Goal: Information Seeking & Learning: Learn about a topic

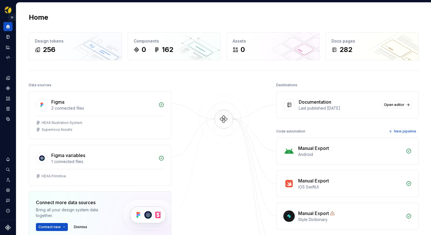
click at [14, 17] on button "Expand sidebar" at bounding box center [12, 17] width 8 height 8
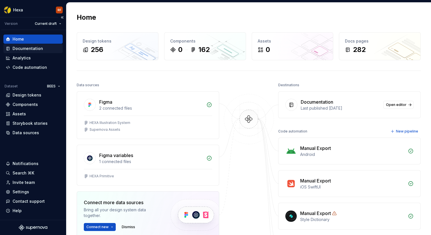
click at [34, 49] on div "Documentation" at bounding box center [28, 49] width 30 height 6
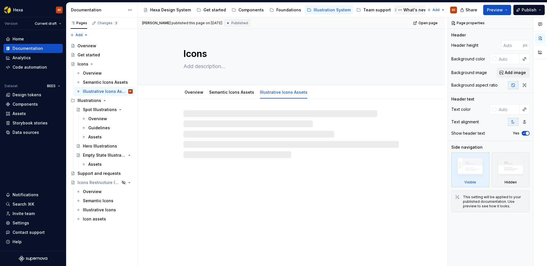
click at [411, 11] on div "What's new" at bounding box center [416, 10] width 24 height 6
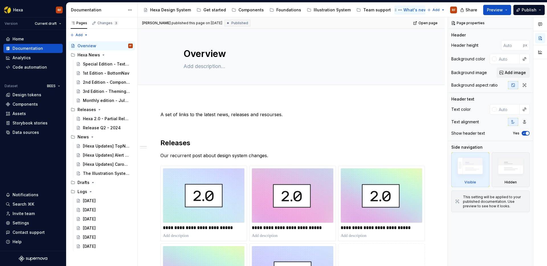
type textarea "*"
